Goal: Task Accomplishment & Management: Manage account settings

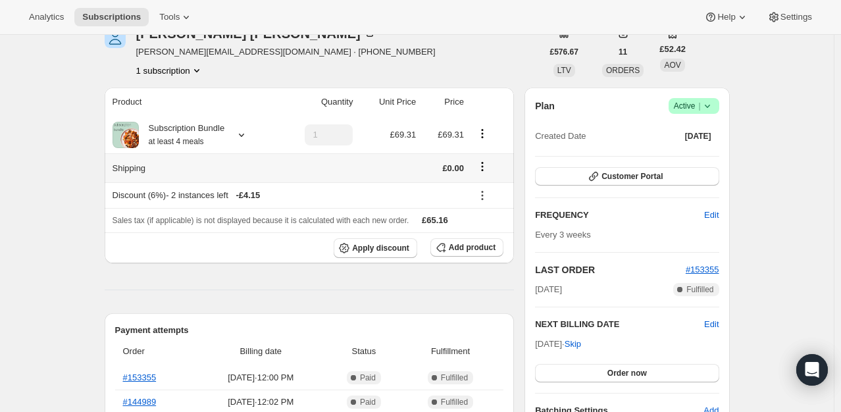
scroll to position [132, 0]
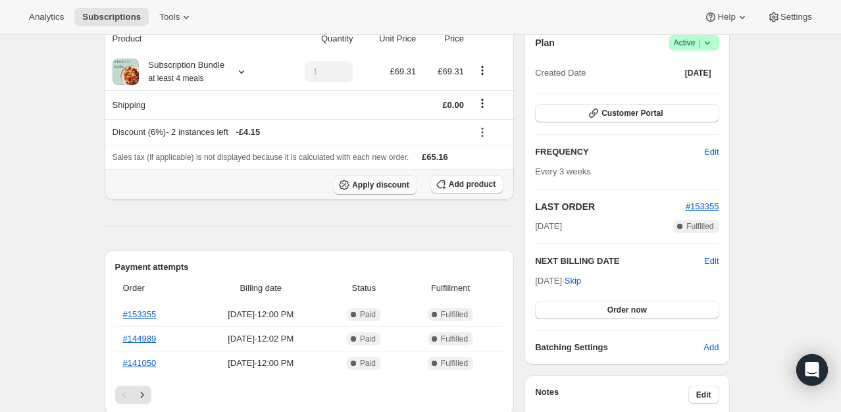
click at [389, 183] on span "Apply discount" at bounding box center [380, 185] width 57 height 11
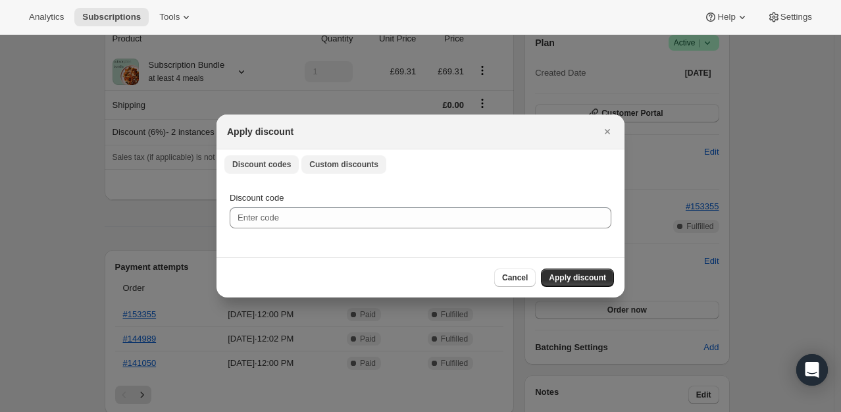
click at [347, 159] on button "Custom discounts" at bounding box center [343, 164] width 85 height 18
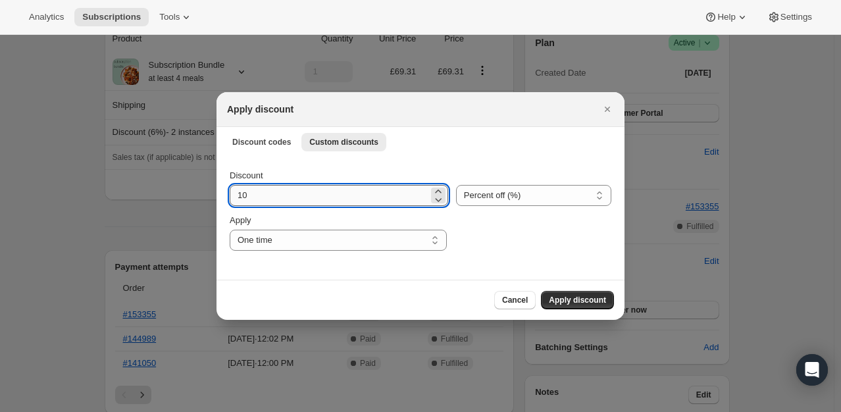
click at [278, 194] on input "10" at bounding box center [329, 195] width 199 height 21
type input "100"
click at [487, 244] on div ":rd0:" at bounding box center [533, 232] width 157 height 37
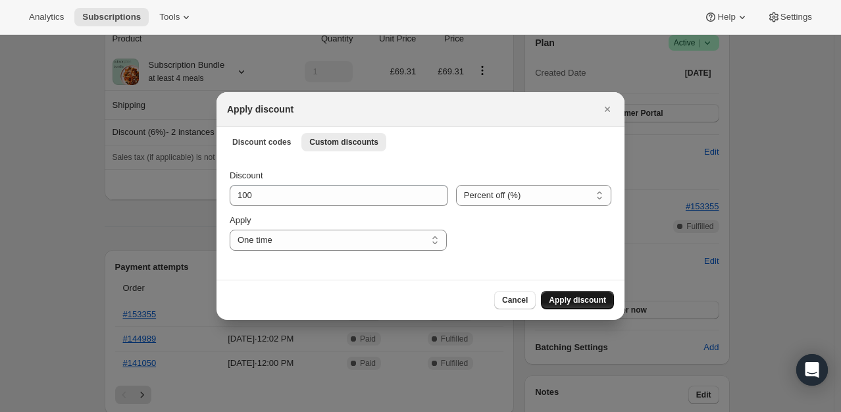
click at [564, 297] on span "Apply discount" at bounding box center [577, 300] width 57 height 11
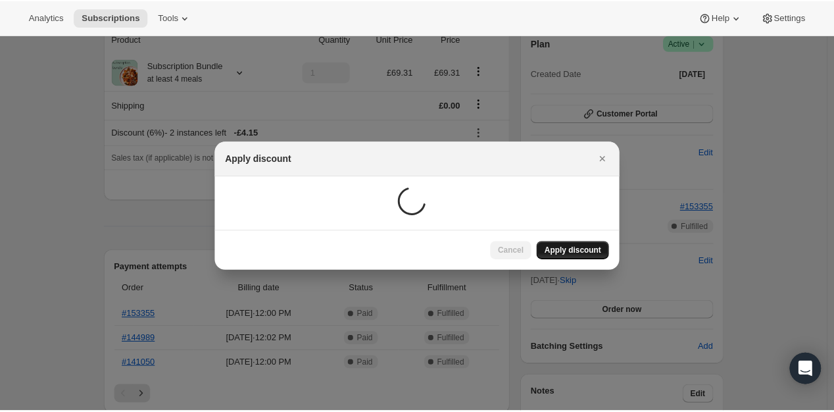
scroll to position [132, 0]
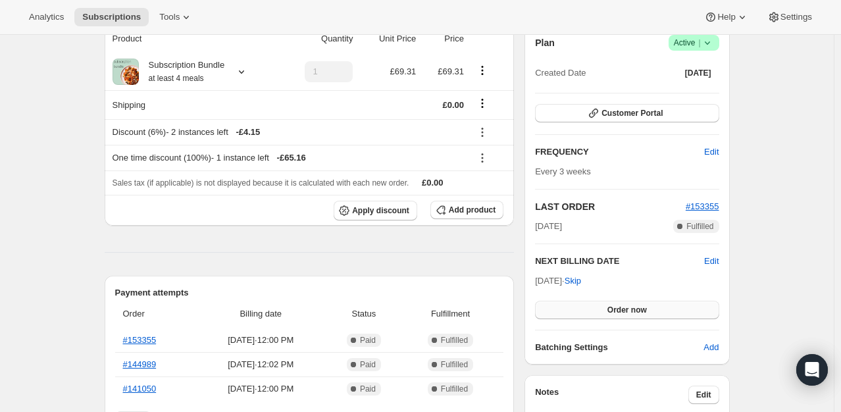
click at [684, 309] on button "Order now" at bounding box center [627, 310] width 184 height 18
click at [684, 309] on button "Click to confirm" at bounding box center [627, 310] width 184 height 18
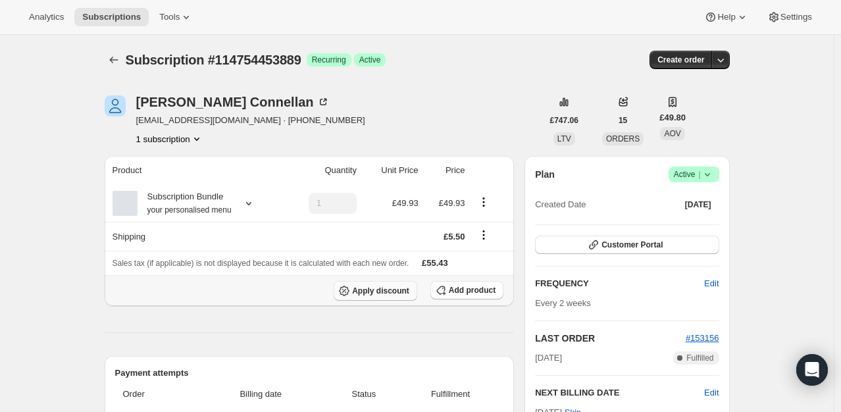
click at [380, 293] on span "Apply discount" at bounding box center [380, 290] width 57 height 11
click at [368, 288] on span "Apply discount" at bounding box center [380, 290] width 57 height 11
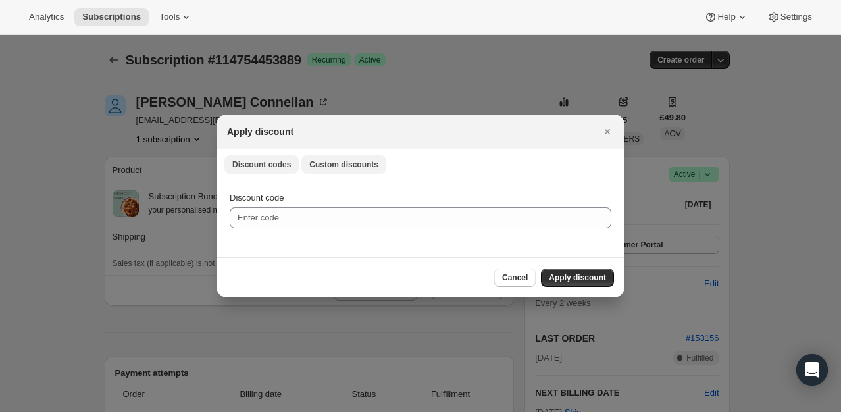
click at [313, 162] on span "Custom discounts" at bounding box center [343, 164] width 69 height 11
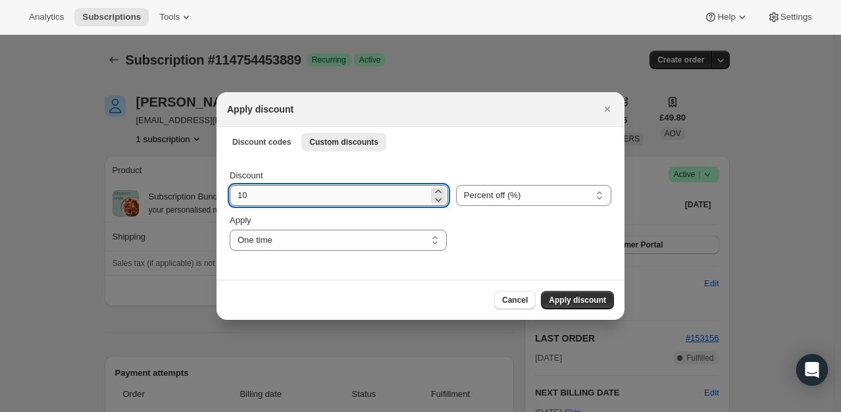
click at [268, 199] on input "10" at bounding box center [329, 195] width 199 height 21
type input "100"
click at [585, 304] on span "Apply discount" at bounding box center [577, 300] width 57 height 11
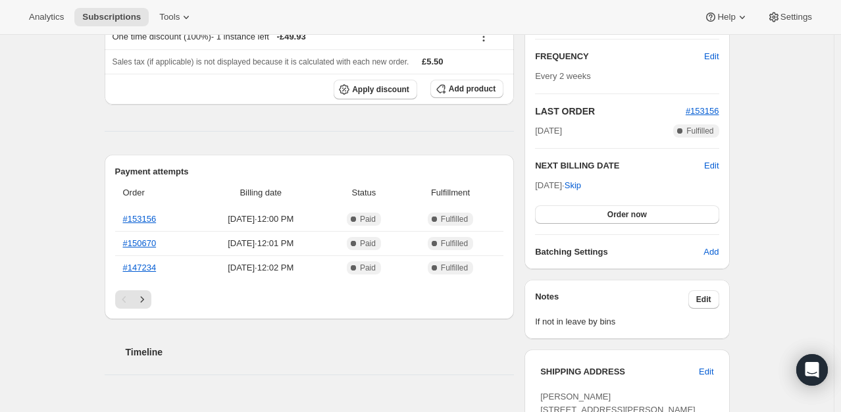
scroll to position [263, 0]
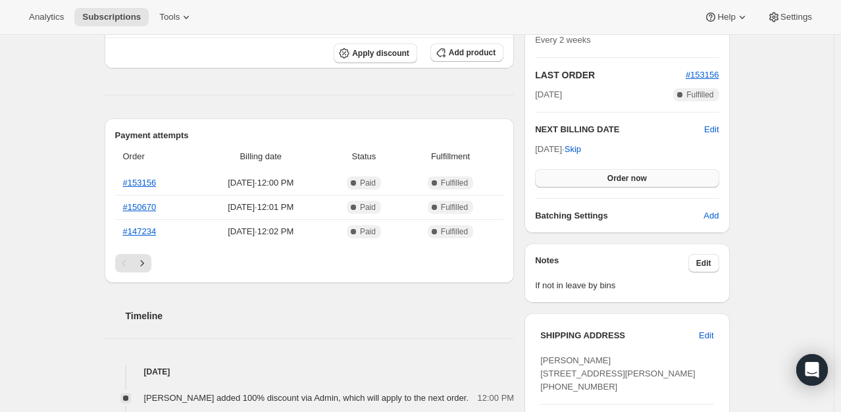
click at [600, 178] on button "Order now" at bounding box center [627, 178] width 184 height 18
click at [601, 178] on button "Click to confirm" at bounding box center [627, 178] width 184 height 18
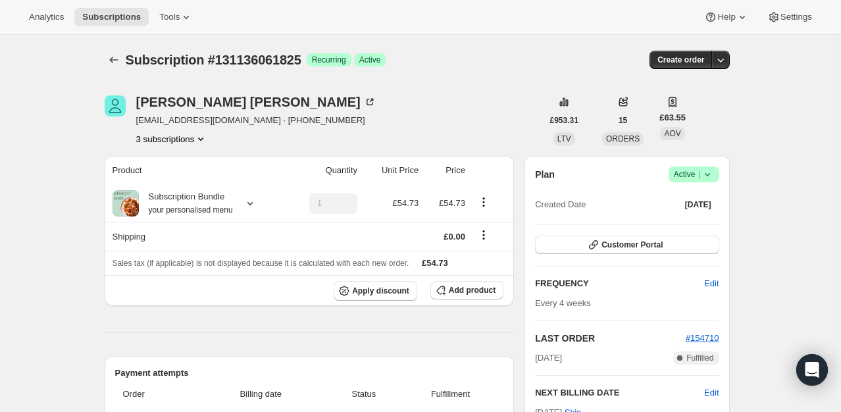
click at [707, 176] on icon at bounding box center [707, 174] width 13 height 13
click at [683, 226] on span "Cancel subscription" at bounding box center [697, 222] width 74 height 10
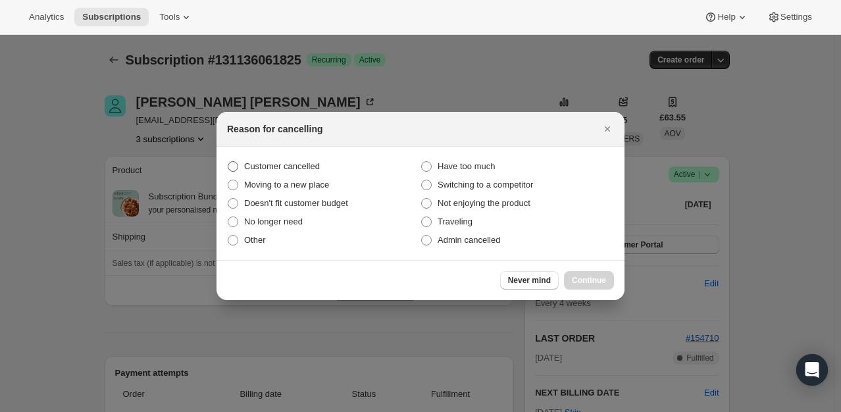
click at [314, 164] on span "Customer cancelled" at bounding box center [282, 166] width 76 height 10
click at [228, 162] on input "Customer cancelled" at bounding box center [228, 161] width 1 height 1
radio input "true"
click at [600, 293] on div "Never mind Continue" at bounding box center [420, 280] width 408 height 40
click at [595, 278] on span "Continue" at bounding box center [589, 280] width 34 height 11
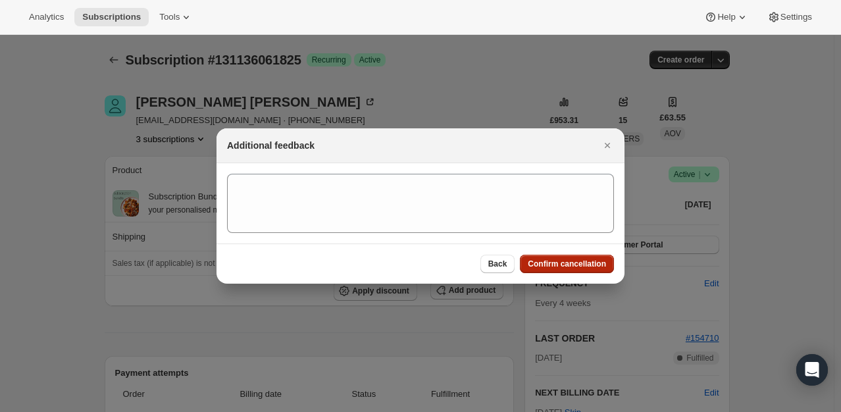
click at [558, 270] on button "Confirm cancellation" at bounding box center [567, 264] width 94 height 18
